Goal: Communication & Community: Answer question/provide support

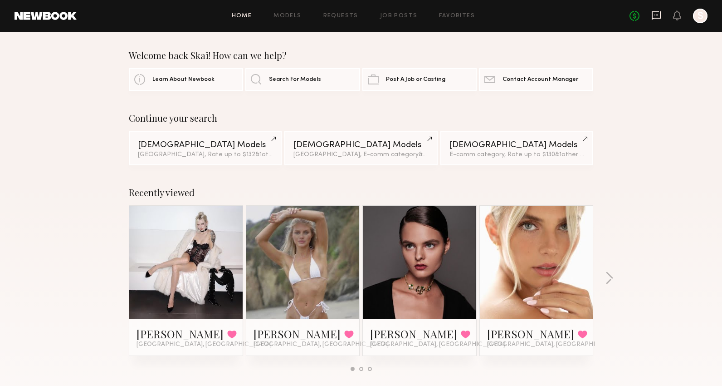
click at [653, 12] on icon at bounding box center [656, 15] width 9 height 9
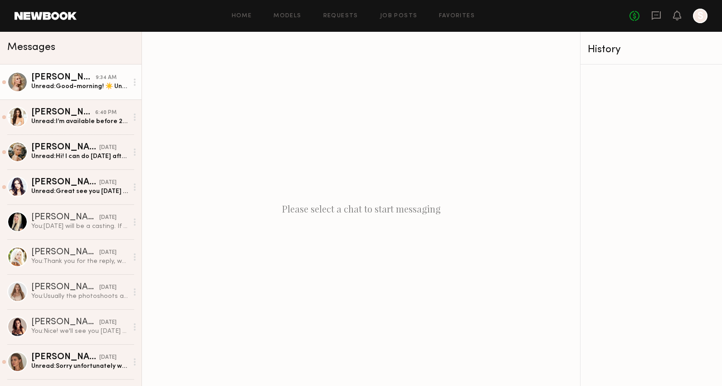
click at [72, 84] on div "Unread: Good-morning! ☀️ Unfortunately, something has come up with my car and I…" at bounding box center [79, 86] width 97 height 9
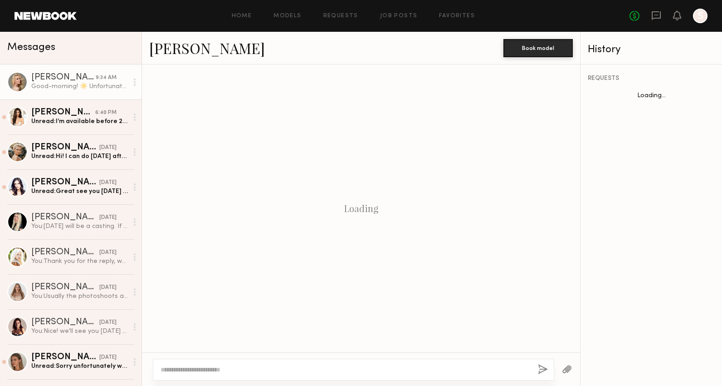
scroll to position [875, 0]
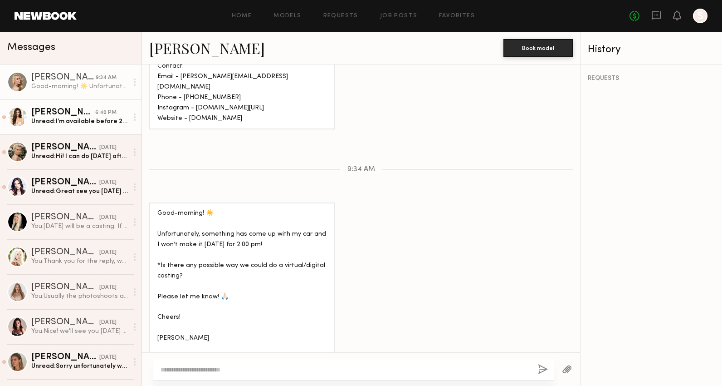
click at [75, 116] on div "Lilah F." at bounding box center [63, 112] width 64 height 9
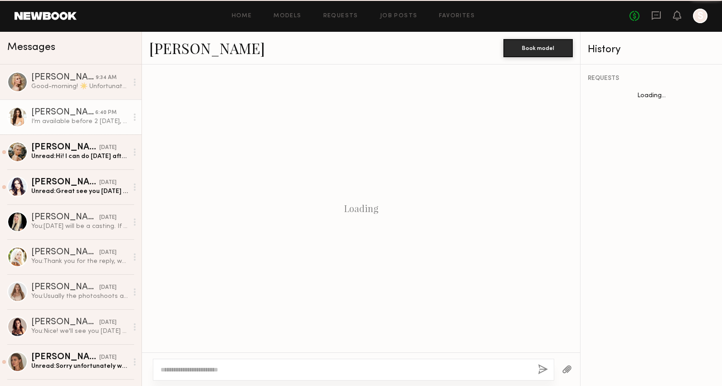
scroll to position [363, 0]
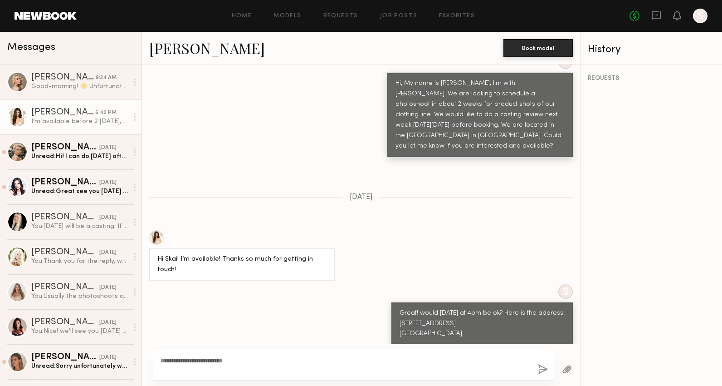
type textarea "**********"
click at [541, 366] on button "button" at bounding box center [543, 369] width 10 height 11
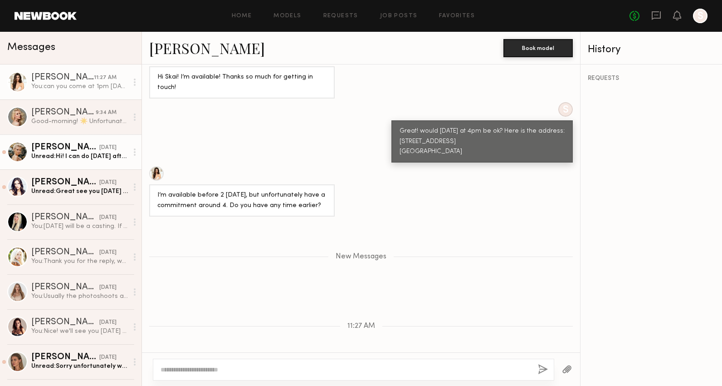
click at [101, 160] on div "Unread: Hi! I can do Thursday afternoon after 2/3 pm. Let me know if that would…" at bounding box center [79, 156] width 97 height 9
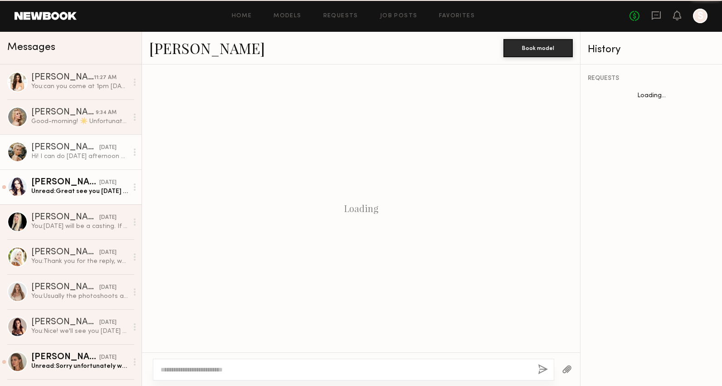
scroll to position [779, 0]
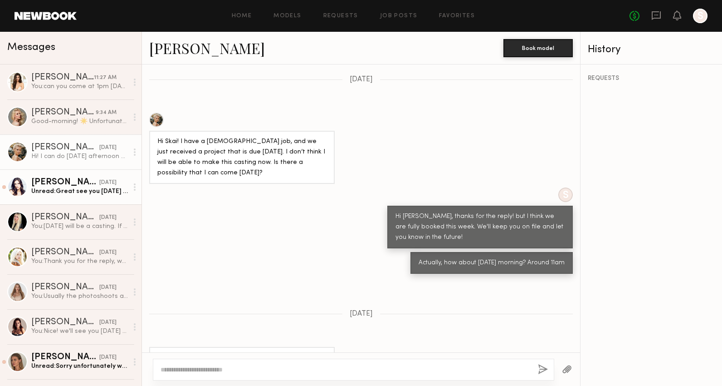
click at [74, 196] on link "Ashley E. yesterday Unread: Great see you tomorrow ☺️" at bounding box center [71, 186] width 142 height 35
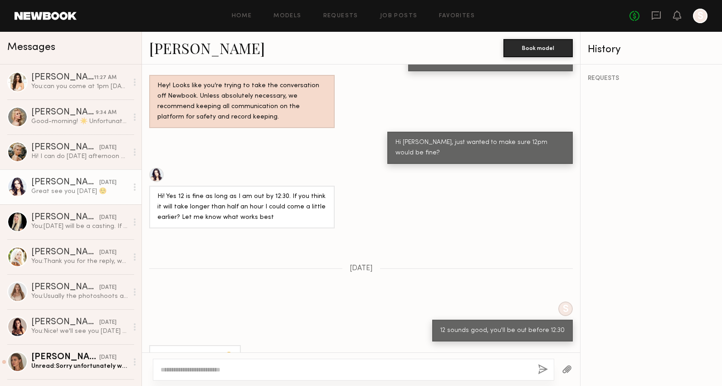
scroll to position [627, 0]
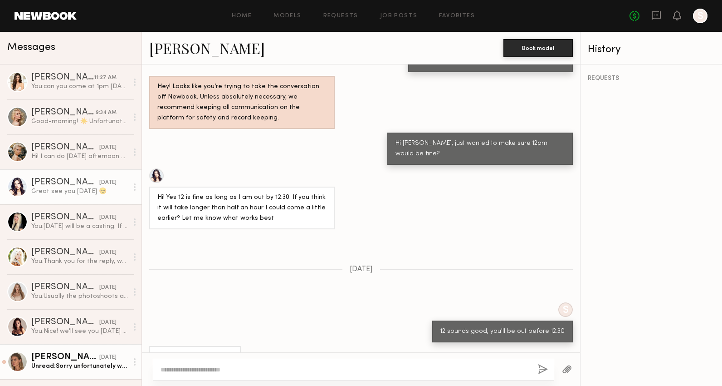
click at [73, 359] on div "Shannon U." at bounding box center [65, 357] width 68 height 9
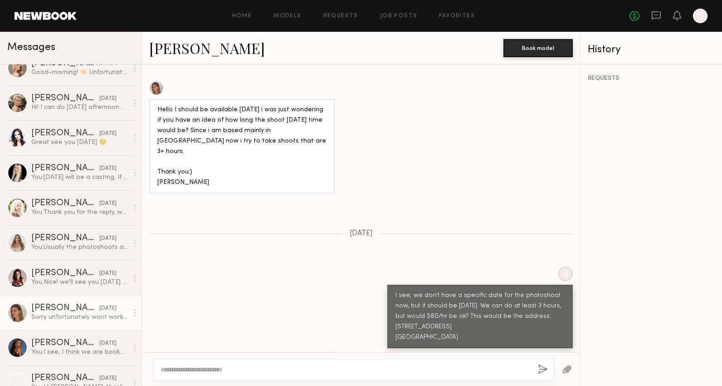
scroll to position [134, 0]
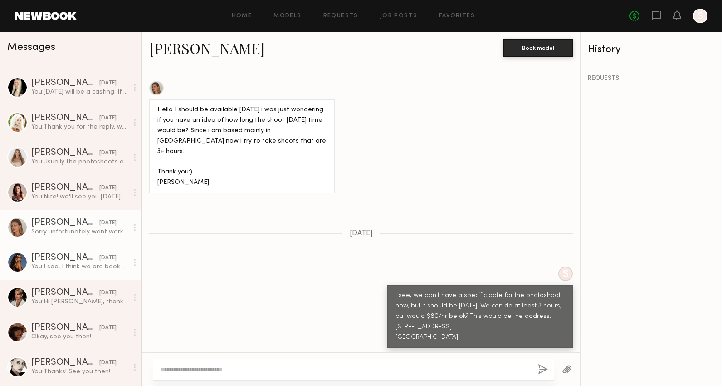
click at [100, 265] on div "You: I see, I think we are booked this week, but we'll keep you on file and let…" at bounding box center [79, 266] width 97 height 9
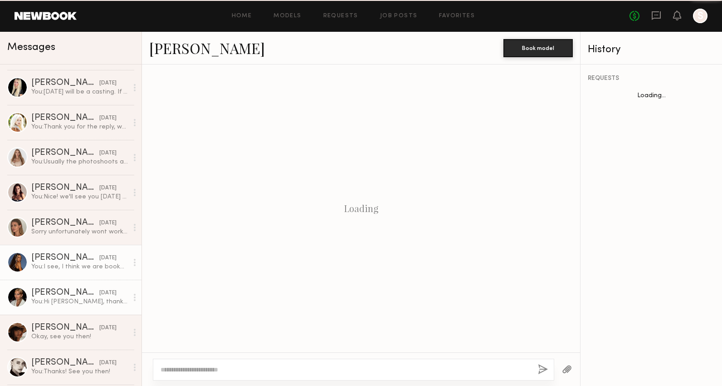
scroll to position [319, 0]
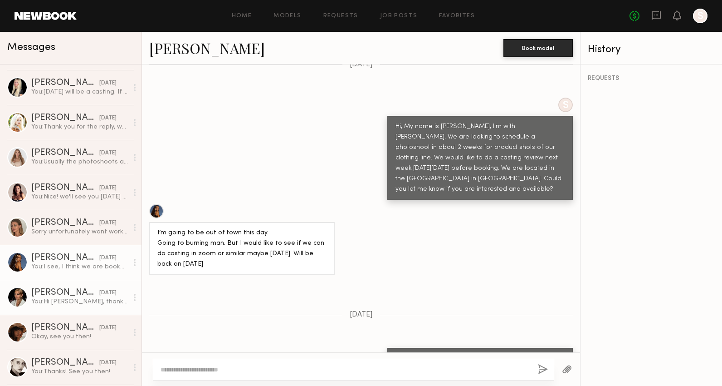
click at [80, 292] on div "Bianca A." at bounding box center [65, 292] width 68 height 9
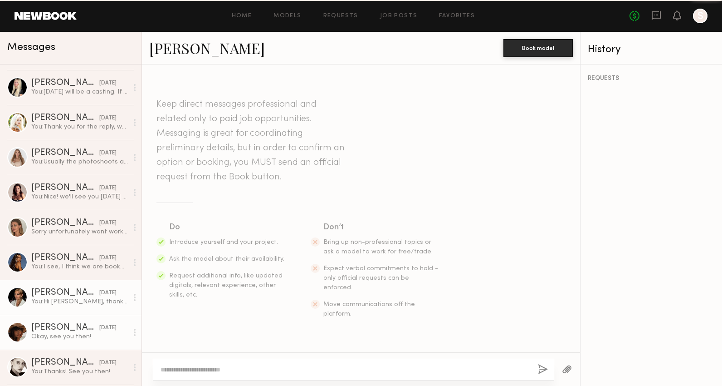
scroll to position [319, 0]
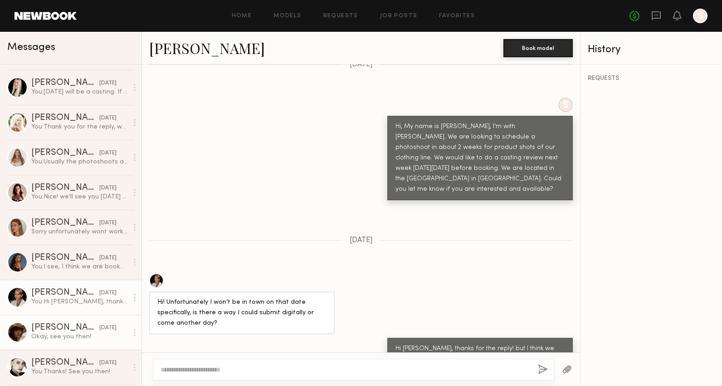
click at [75, 329] on div "Mae B." at bounding box center [65, 327] width 68 height 9
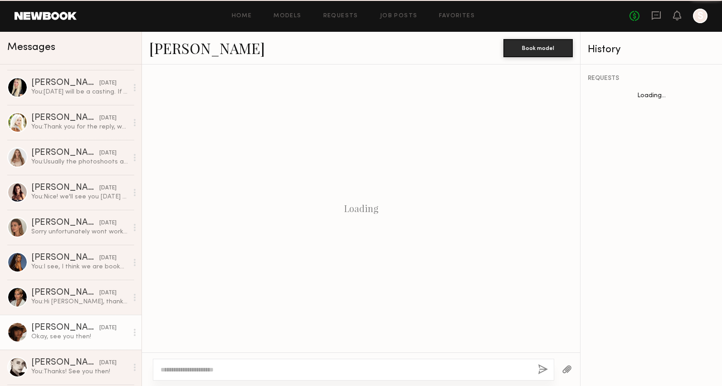
scroll to position [544, 0]
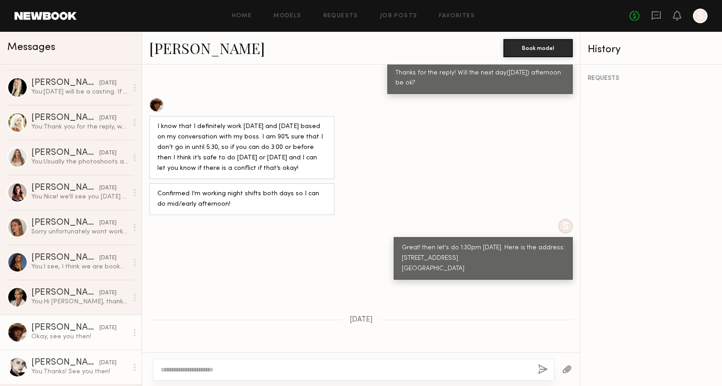
click at [70, 358] on div "Elena O." at bounding box center [65, 362] width 68 height 9
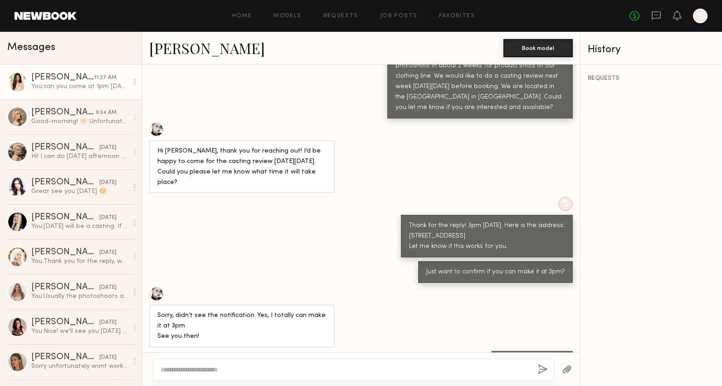
click at [71, 83] on div "You: can you come at 1pm today?" at bounding box center [79, 86] width 97 height 9
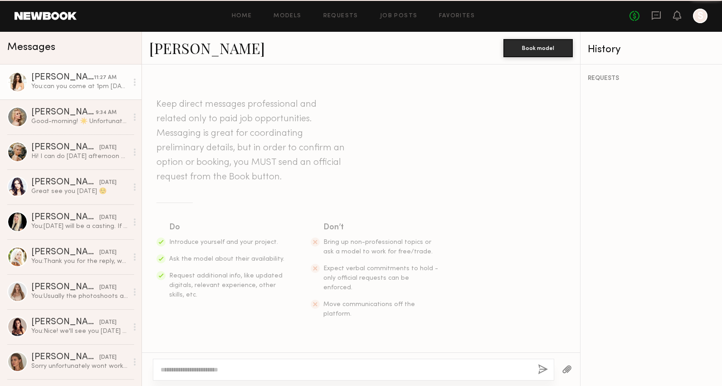
scroll to position [475, 0]
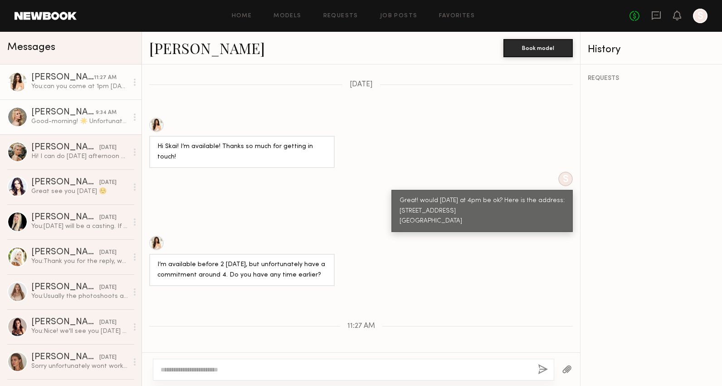
click at [94, 113] on div "Rachel W." at bounding box center [63, 112] width 64 height 9
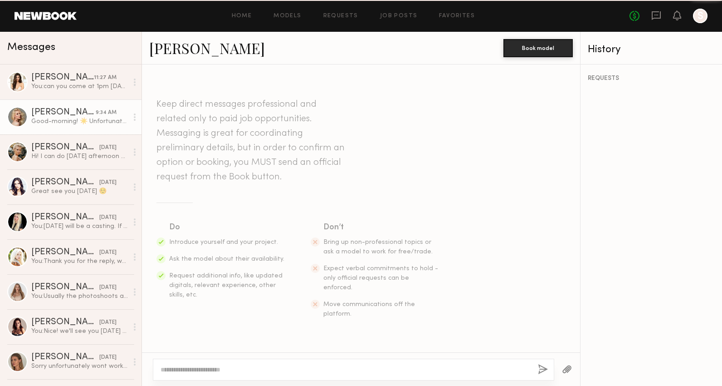
scroll to position [875, 0]
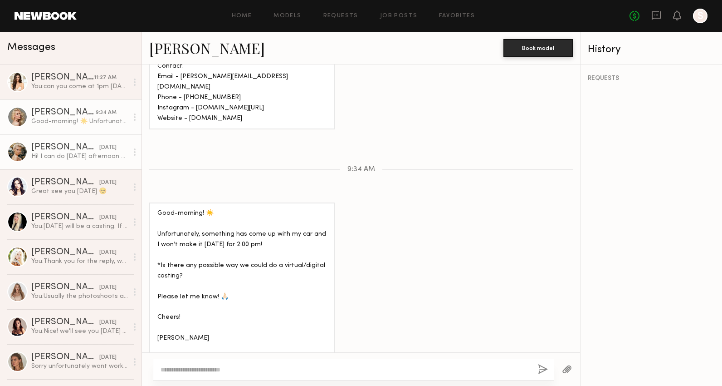
click at [85, 149] on div "Mallory A." at bounding box center [65, 147] width 68 height 9
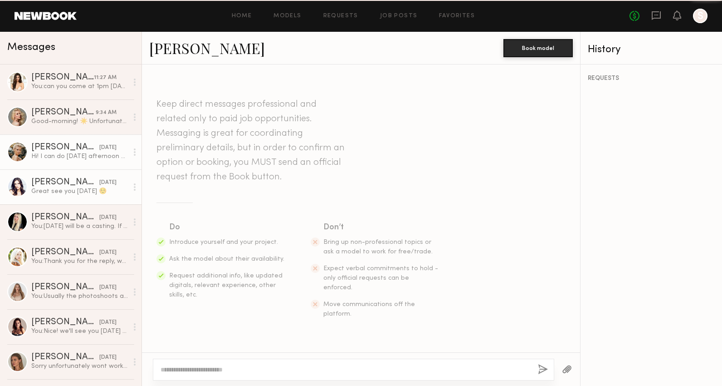
scroll to position [779, 0]
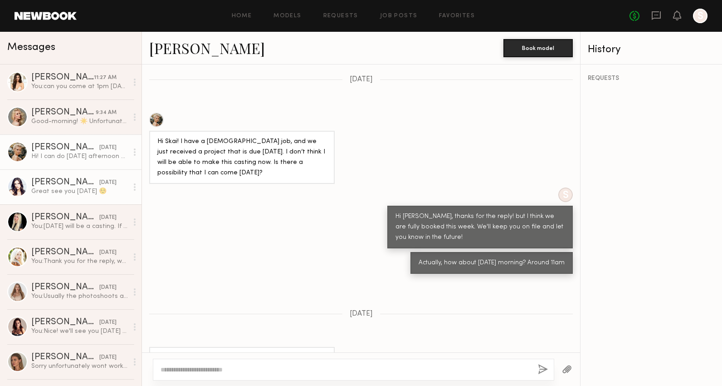
click at [86, 181] on div "Ashley E." at bounding box center [65, 182] width 68 height 9
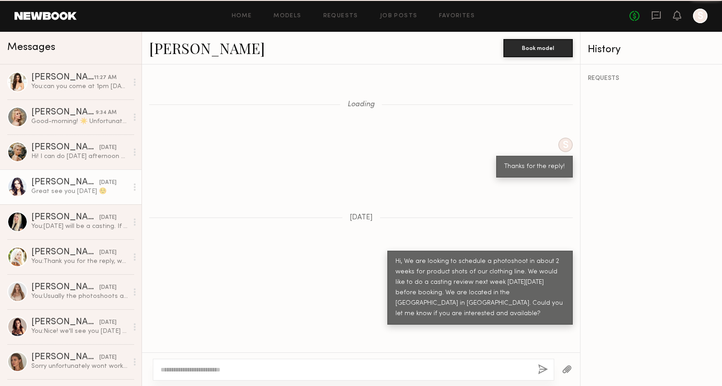
scroll to position [627, 0]
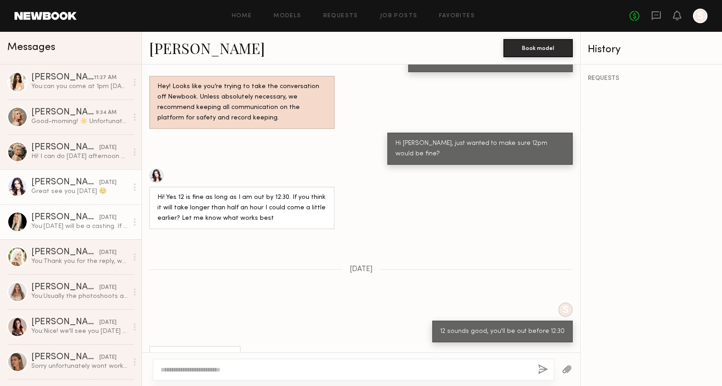
click at [72, 222] on div "You: Wednesday will be a casting. If we do the photoshoot, I see on the website…" at bounding box center [79, 226] width 97 height 9
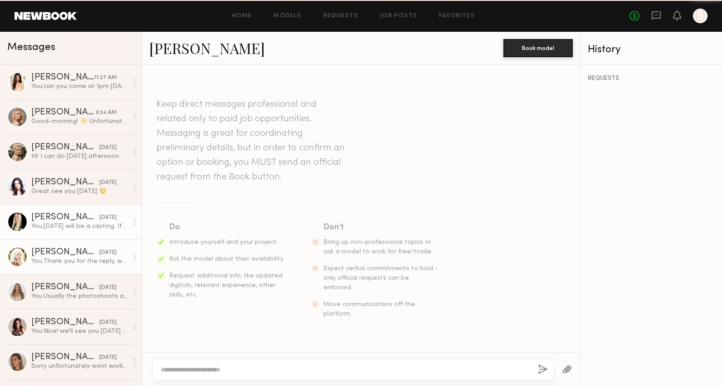
scroll to position [455, 0]
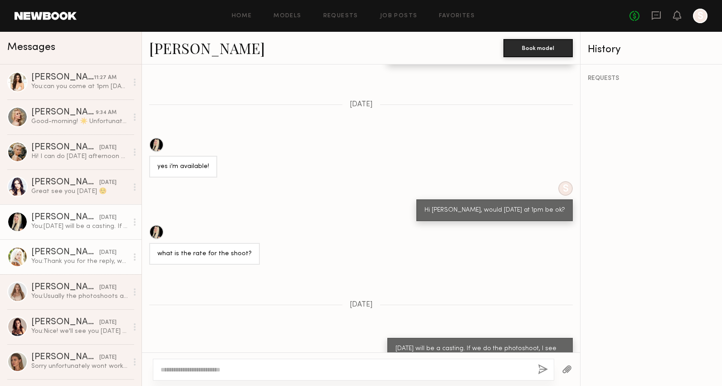
click at [68, 265] on link "Brielle S. yesterday You: Thank you for the reply, we'll keep you on file and l…" at bounding box center [71, 256] width 142 height 35
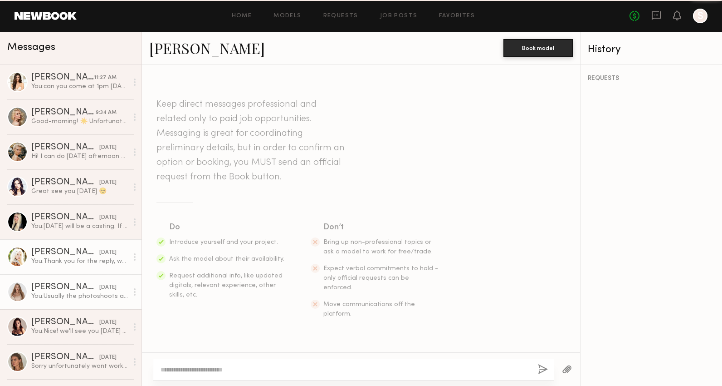
scroll to position [593, 0]
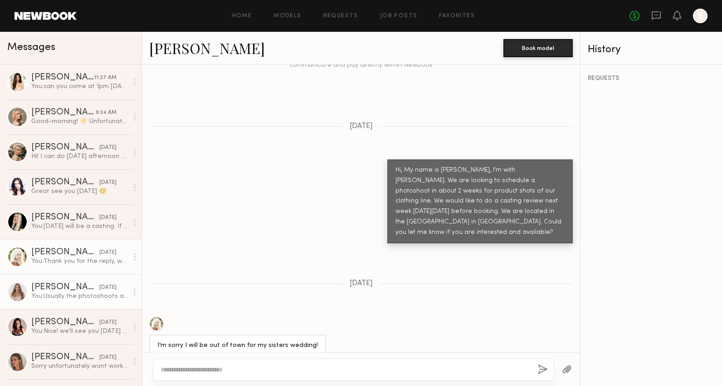
click at [67, 294] on div "You: Usually the photoshoots are 2-4 hours" at bounding box center [79, 296] width 97 height 9
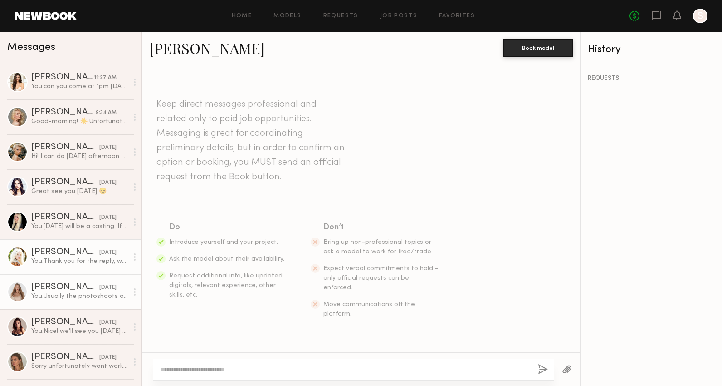
scroll to position [611, 0]
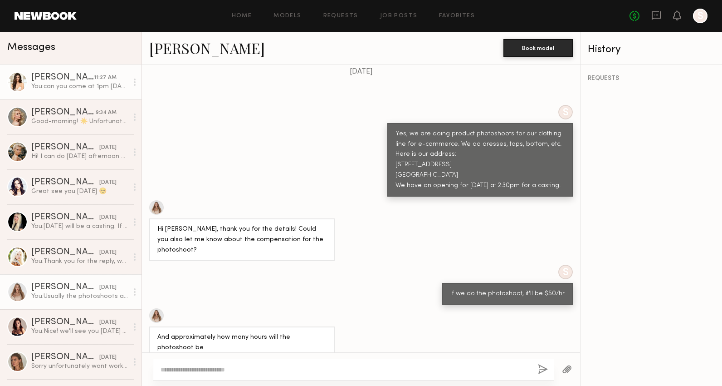
click at [59, 81] on div "Lilah F." at bounding box center [62, 77] width 63 height 9
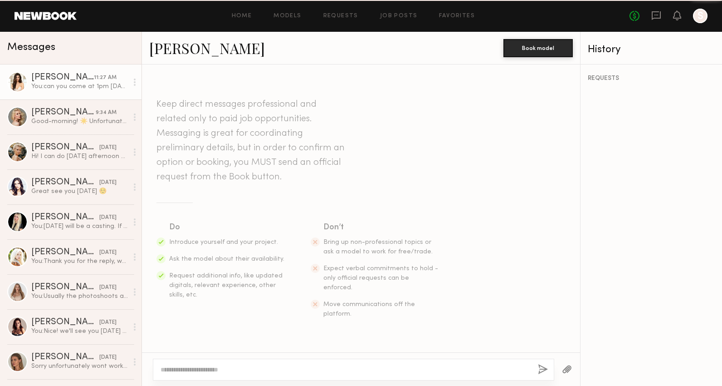
scroll to position [475, 0]
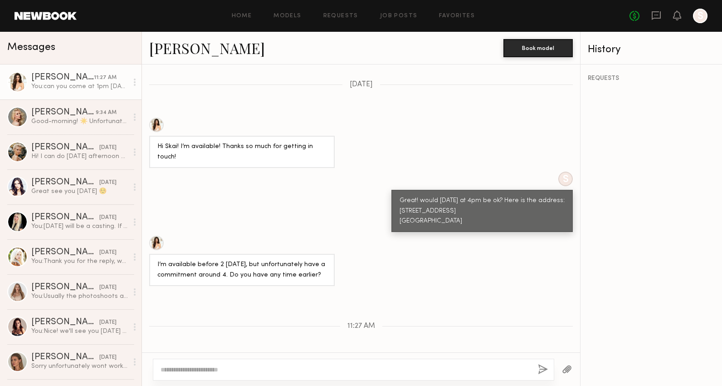
click at [156, 118] on div at bounding box center [156, 125] width 15 height 15
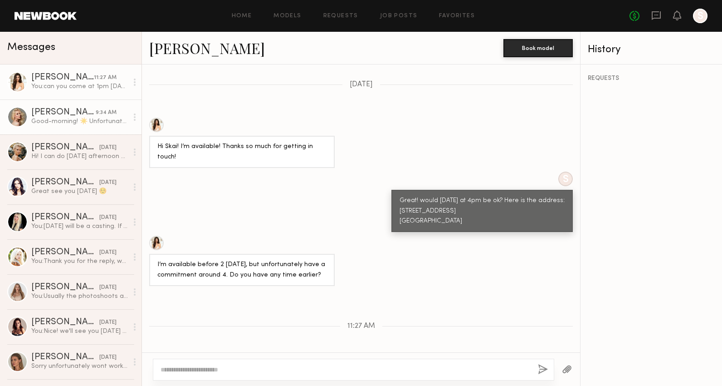
click at [66, 115] on div "Rachel W." at bounding box center [63, 112] width 64 height 9
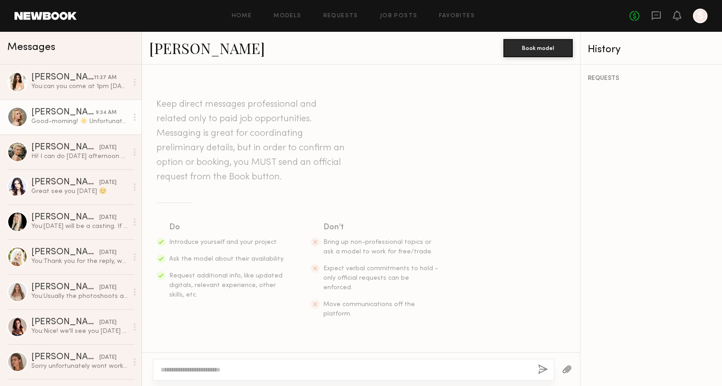
scroll to position [875, 0]
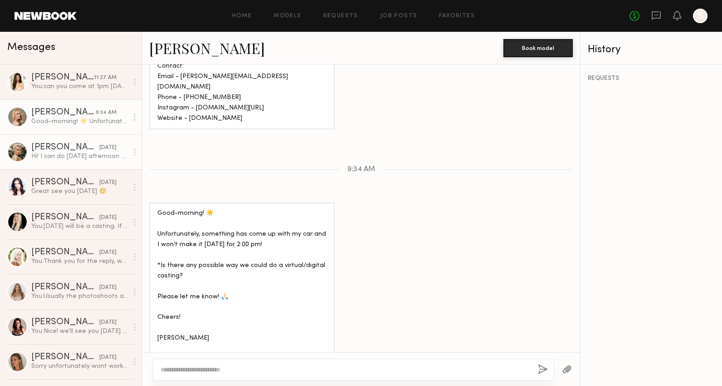
click at [58, 156] on div "Hi! I can do Thursday afternoon after 2/3 pm. Let me know if that would work?" at bounding box center [79, 156] width 97 height 9
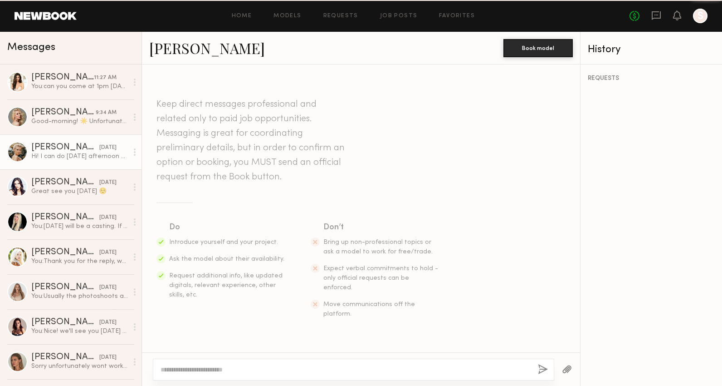
scroll to position [779, 0]
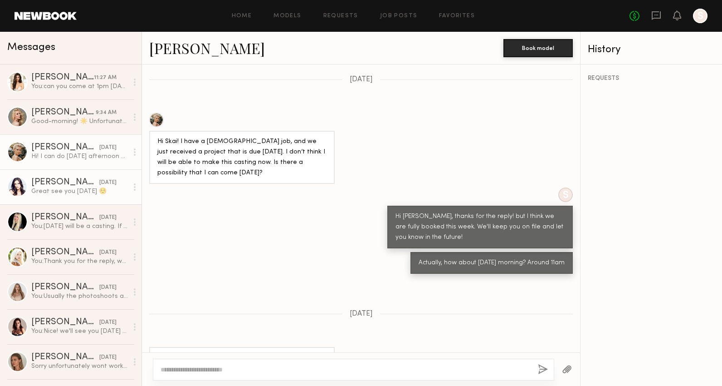
click at [66, 185] on div "Ashley E." at bounding box center [65, 182] width 68 height 9
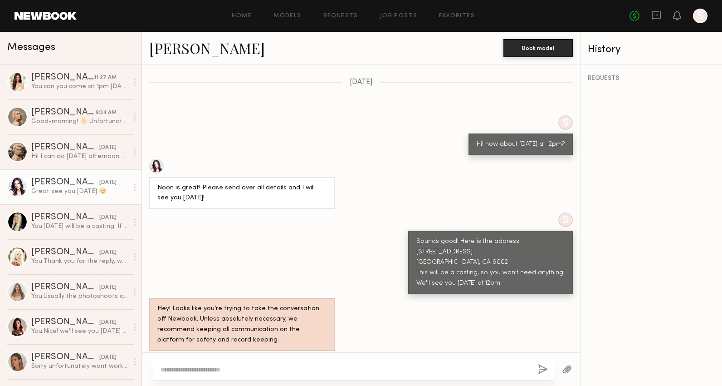
scroll to position [416, 0]
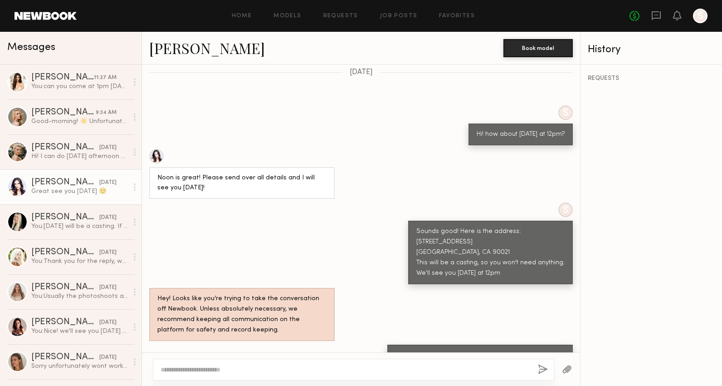
click at [181, 44] on link "Ashley E." at bounding box center [207, 48] width 116 height 20
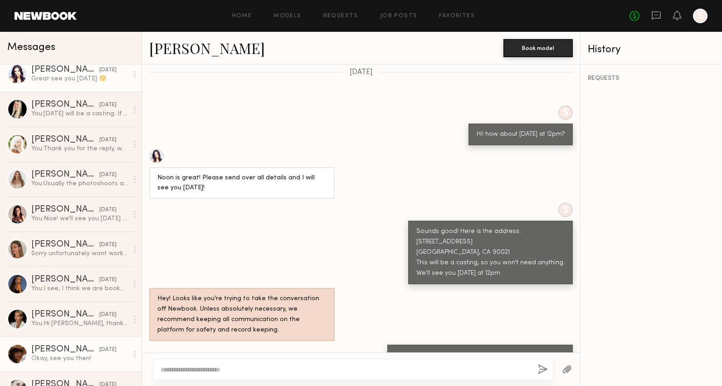
click at [73, 348] on div "Mae B." at bounding box center [65, 349] width 68 height 9
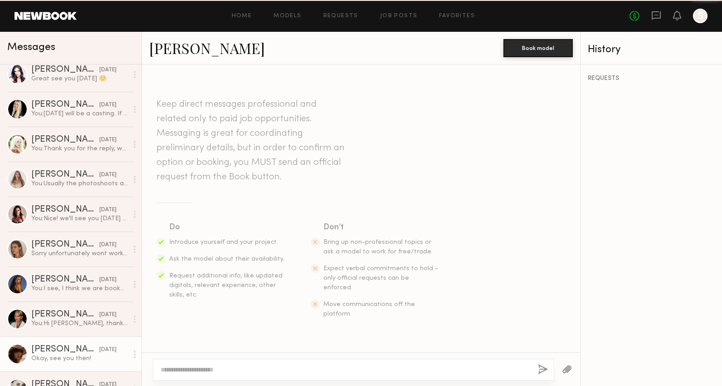
scroll to position [544, 0]
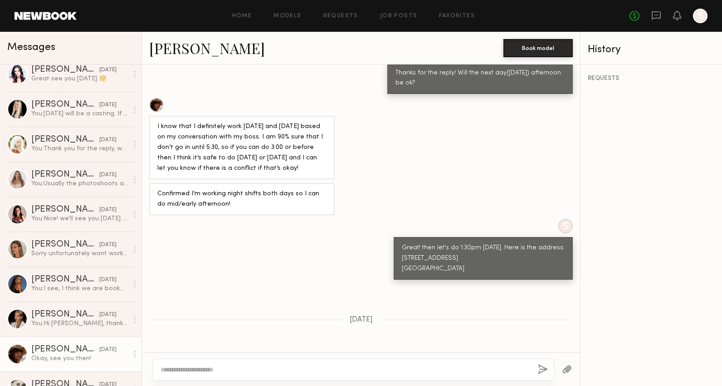
click at [172, 46] on link "Mae B." at bounding box center [207, 48] width 116 height 20
click at [86, 205] on div "Sofi S." at bounding box center [65, 209] width 68 height 9
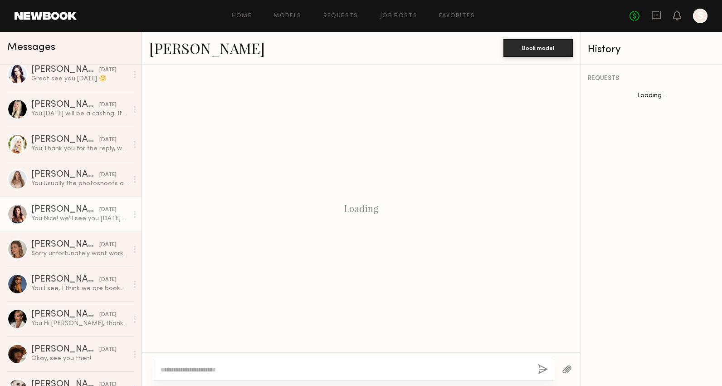
scroll to position [584, 0]
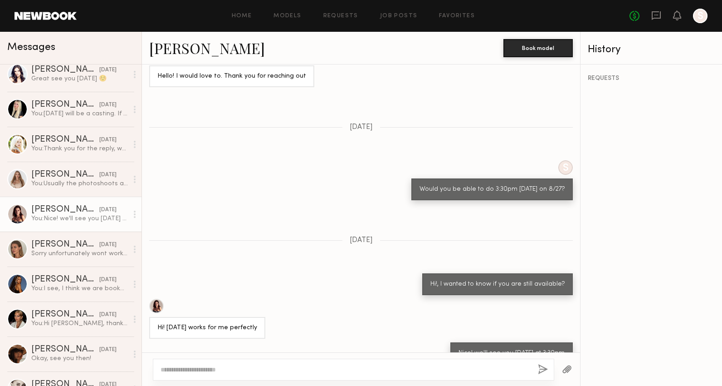
click at [152, 299] on div at bounding box center [156, 306] width 15 height 15
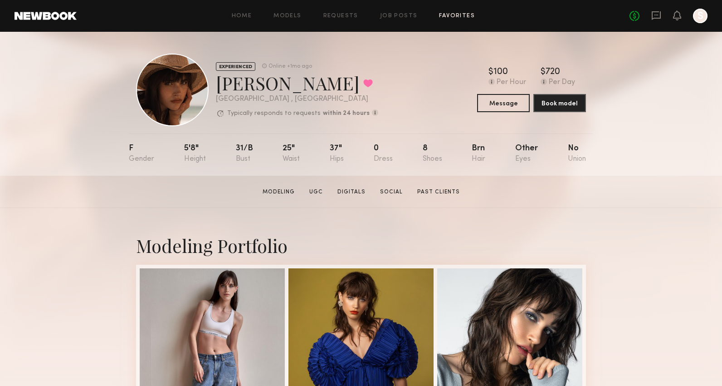
click at [455, 16] on link "Favorites" at bounding box center [457, 16] width 36 height 6
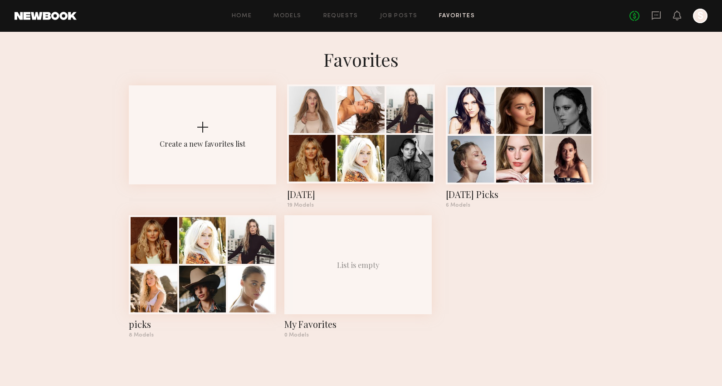
click at [357, 165] on div at bounding box center [361, 158] width 47 height 47
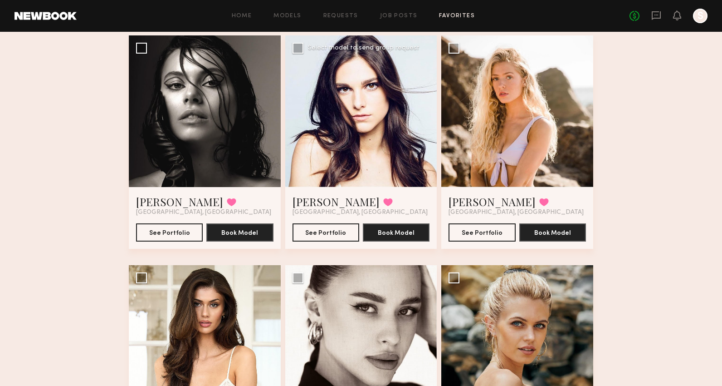
scroll to position [1106, 0]
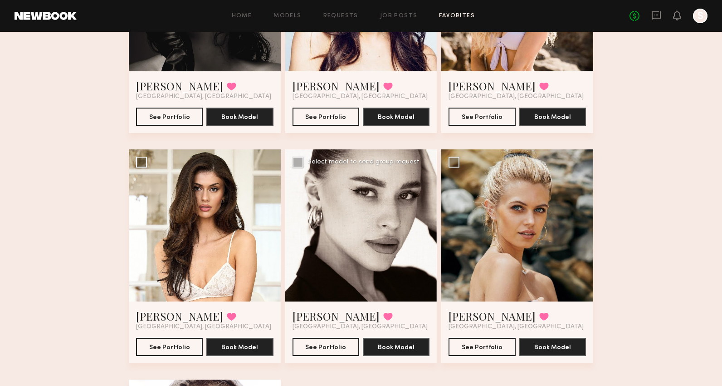
click at [348, 218] on div at bounding box center [361, 225] width 152 height 152
click at [336, 351] on button "See Portfolio" at bounding box center [326, 346] width 67 height 18
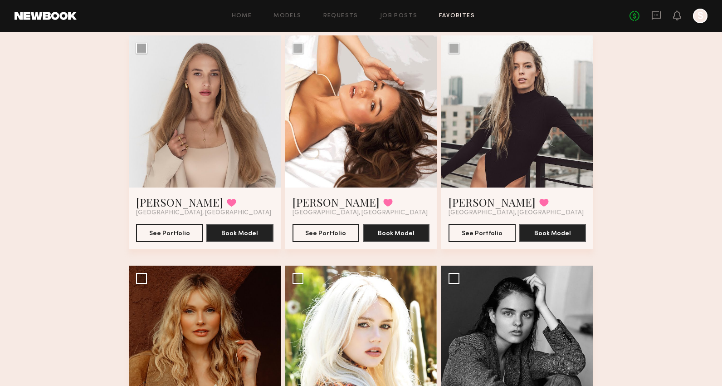
scroll to position [0, 0]
